Goal: Task Accomplishment & Management: Use online tool/utility

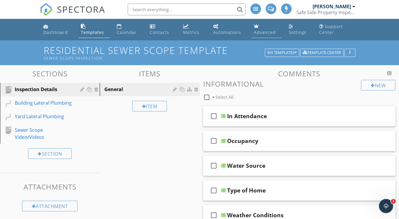
click at [266, 29] on link "Advanced" at bounding box center [266, 29] width 30 height 17
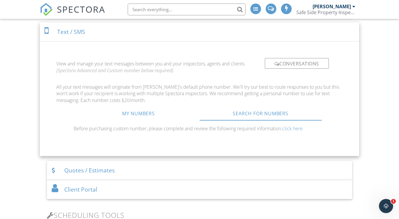
click at [291, 132] on link "click here" at bounding box center [292, 128] width 20 height 6
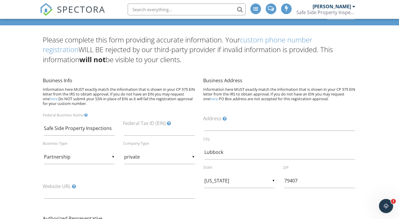
scroll to position [35, 0]
